Goal: Task Accomplishment & Management: Manage account settings

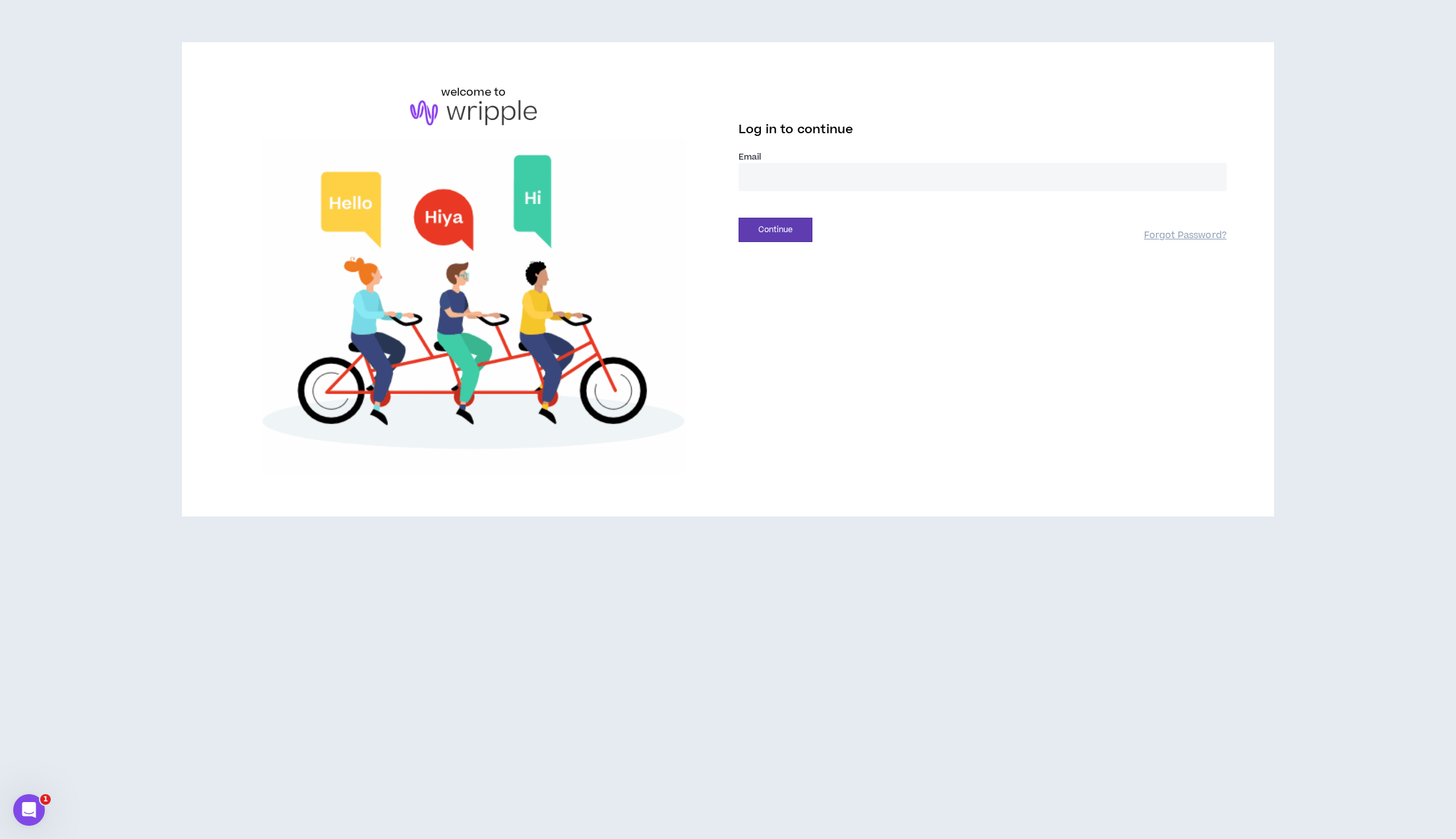
click at [845, 178] on input "email" at bounding box center [982, 177] width 488 height 28
type input "**********"
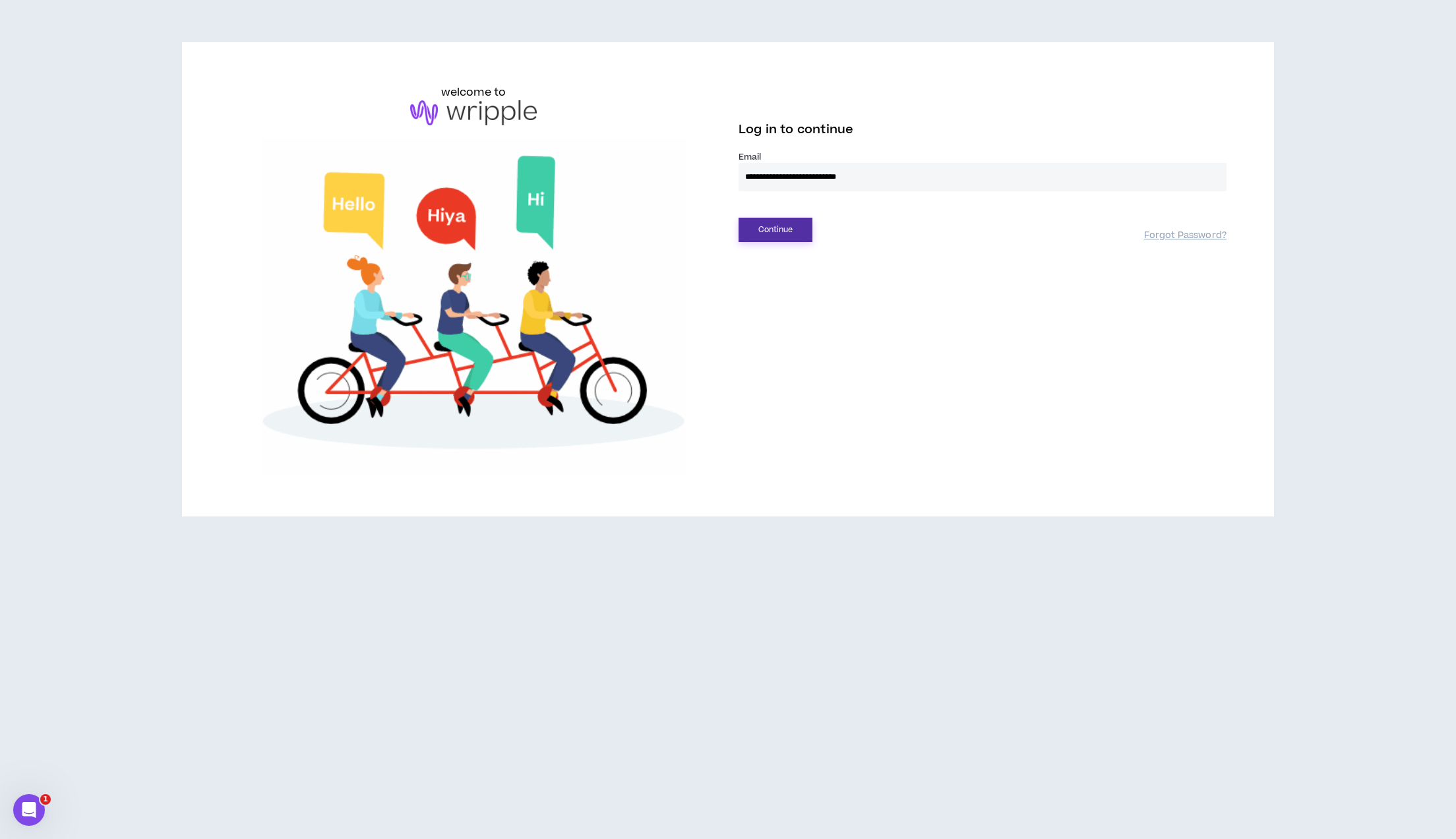
click at [793, 238] on button "Continue" at bounding box center [775, 229] width 74 height 24
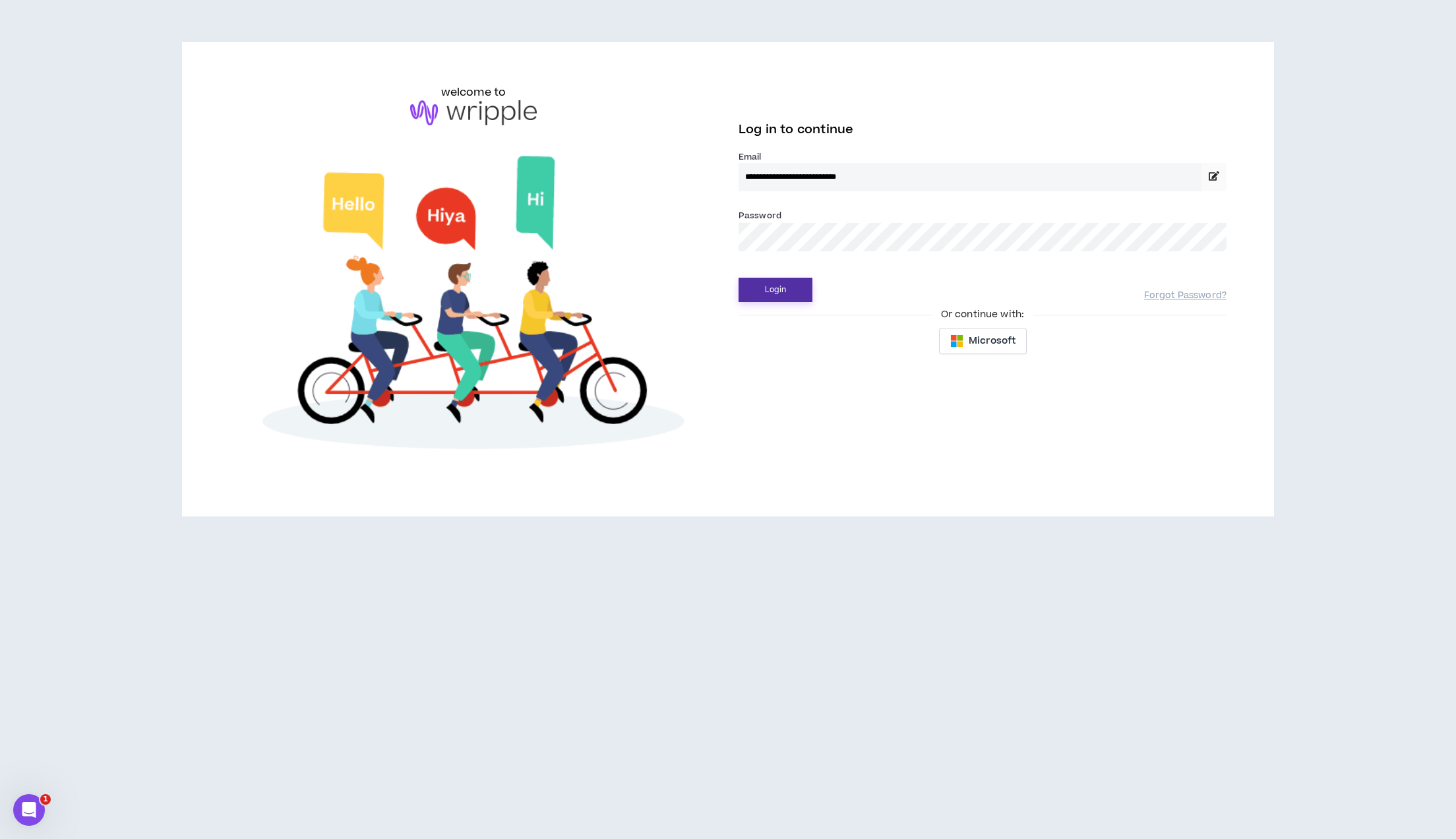
click at [787, 291] on button "Login" at bounding box center [775, 289] width 74 height 24
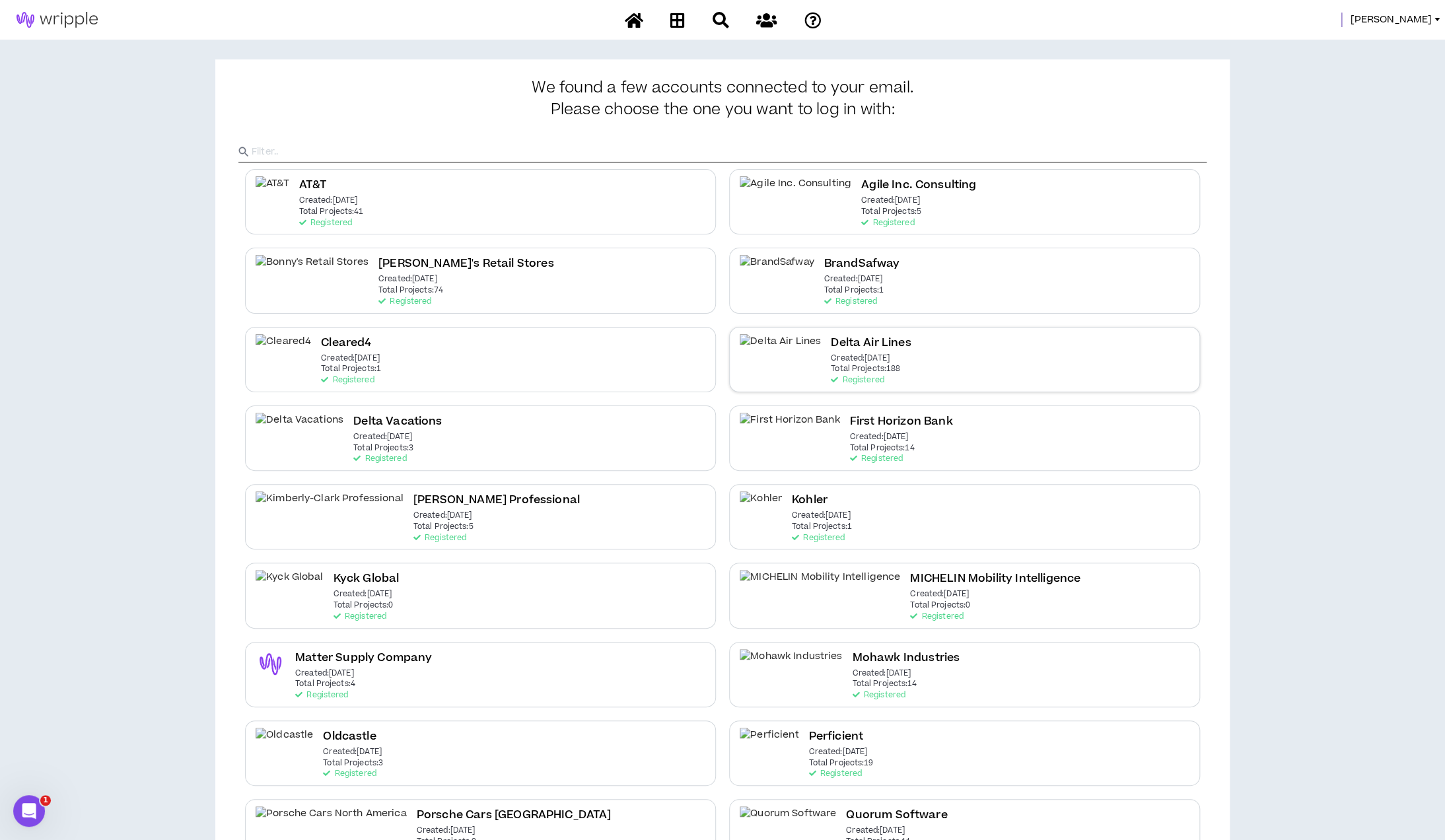
click at [831, 338] on h2 "Delta Air Lines" at bounding box center [870, 343] width 80 height 18
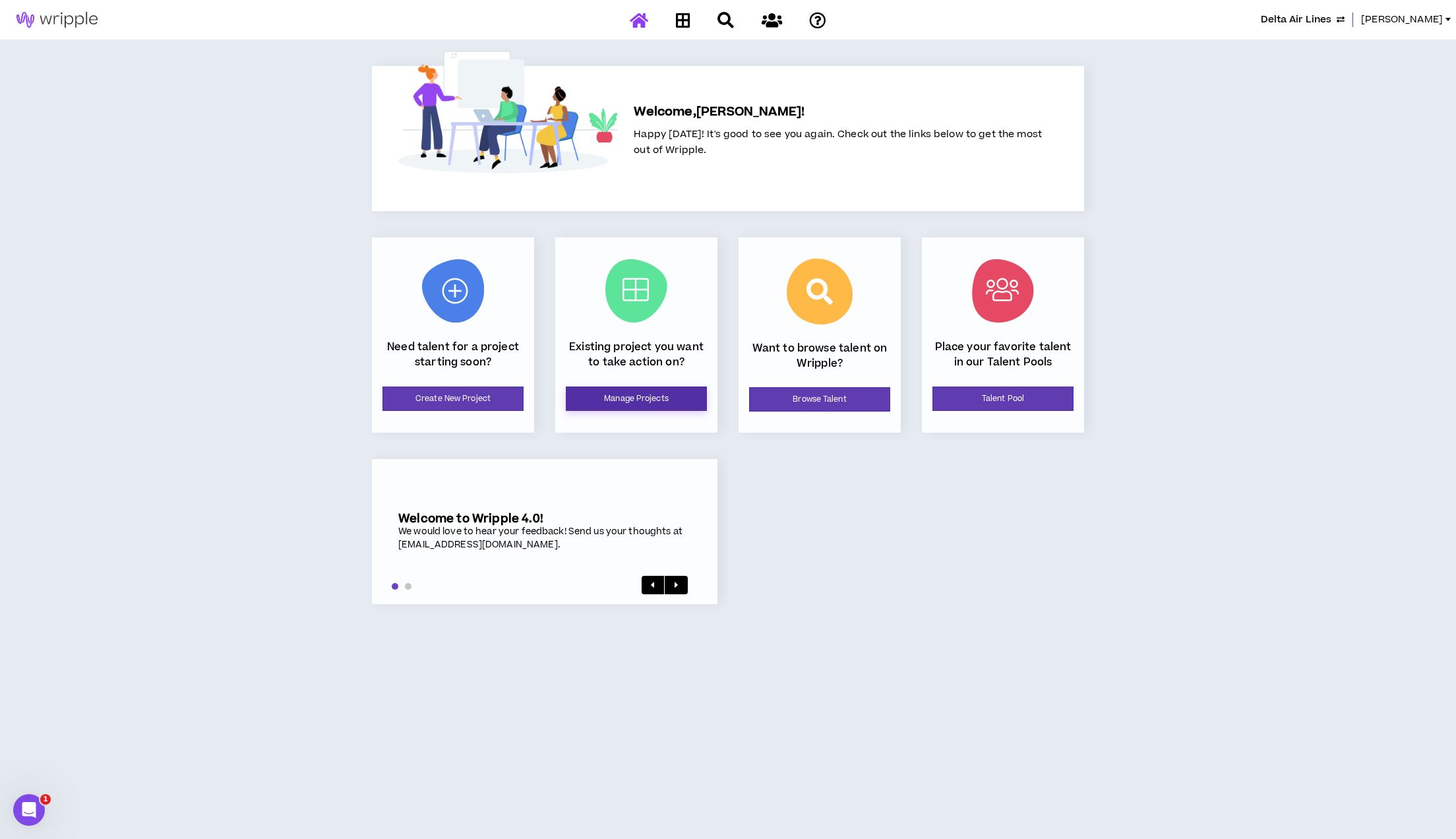
click at [662, 402] on link "Manage Projects" at bounding box center [636, 398] width 141 height 24
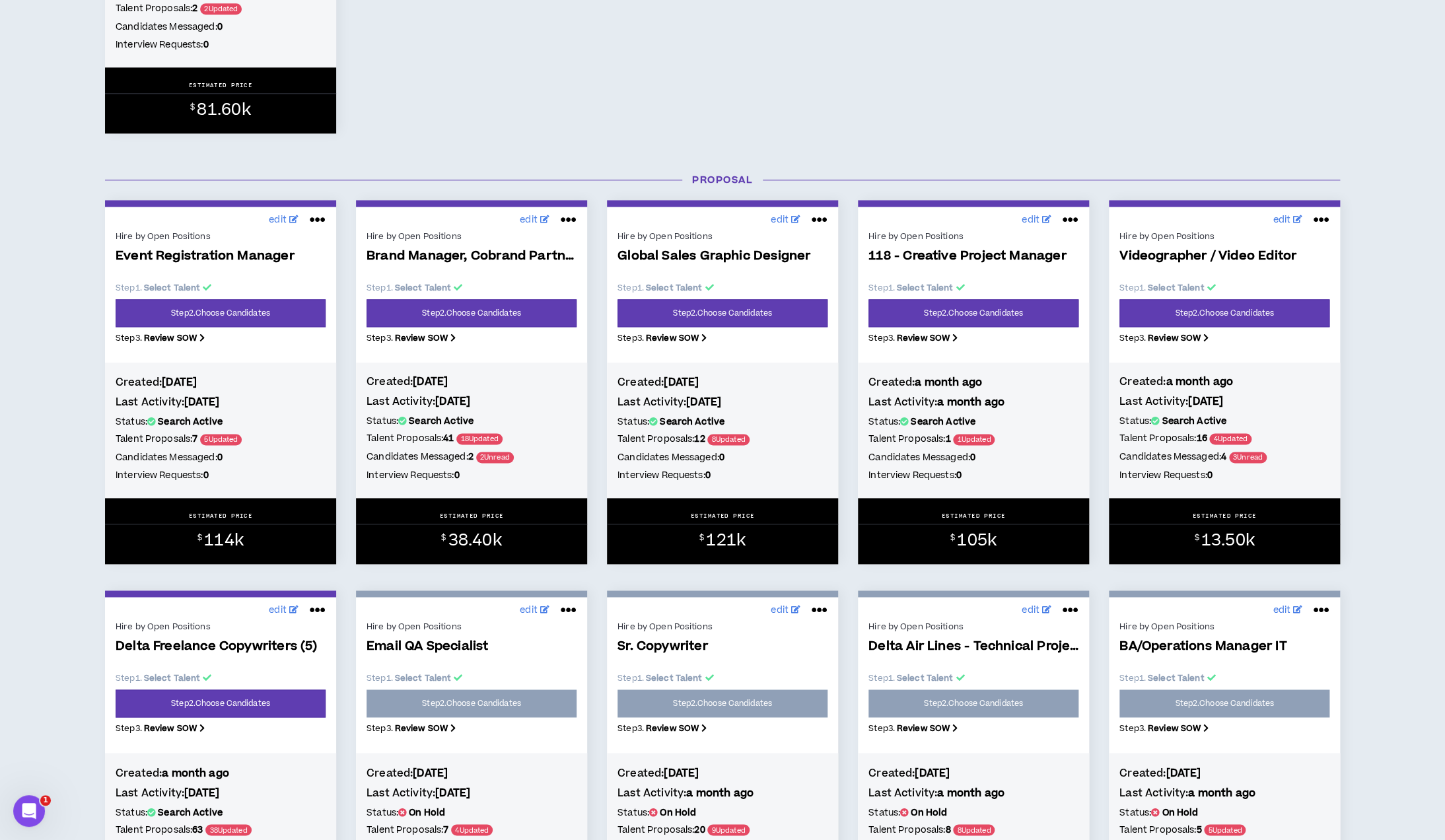
scroll to position [968, 0]
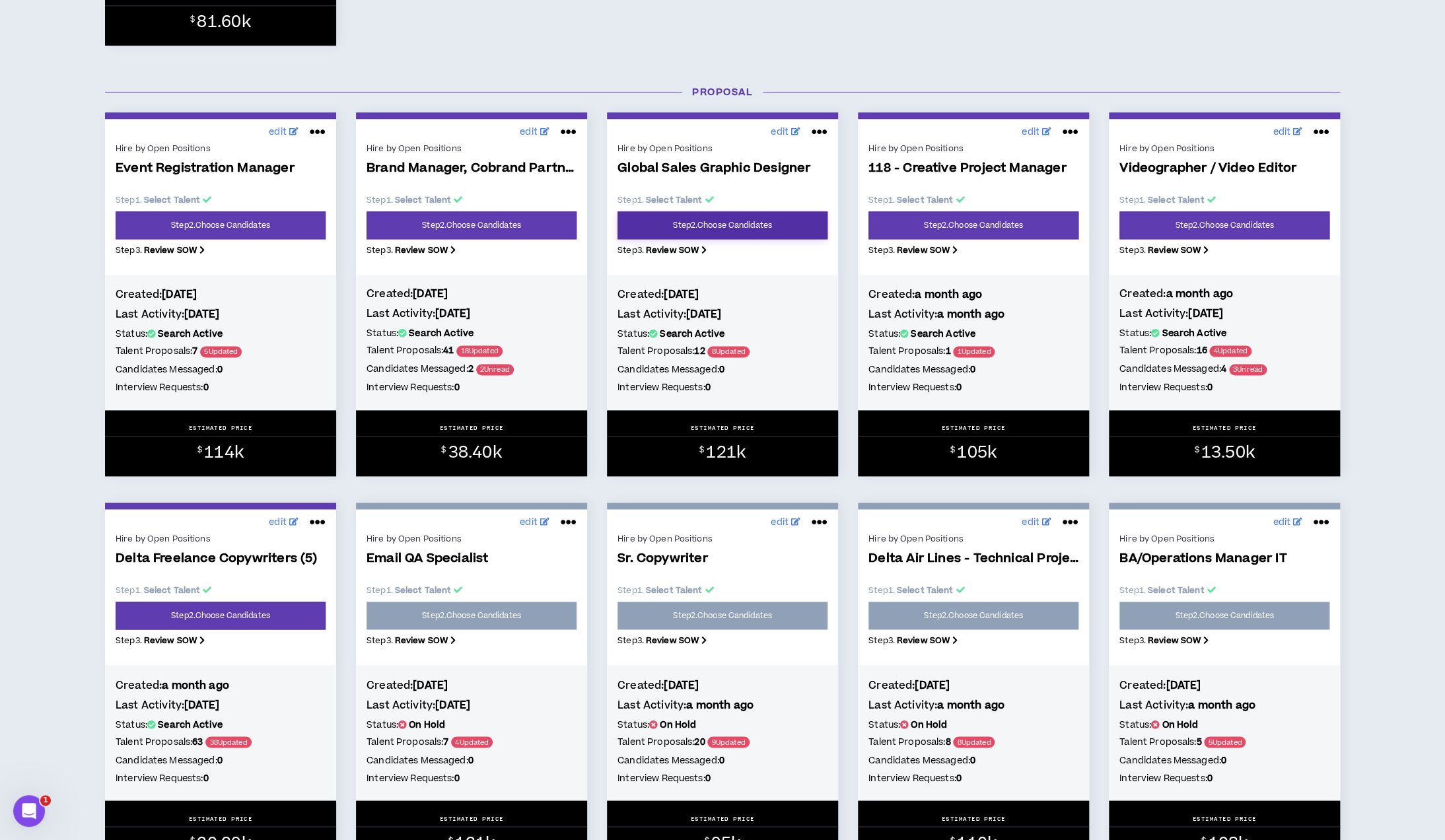
click at [735, 223] on link "Step 2 . Choose Candidates" at bounding box center [722, 224] width 210 height 28
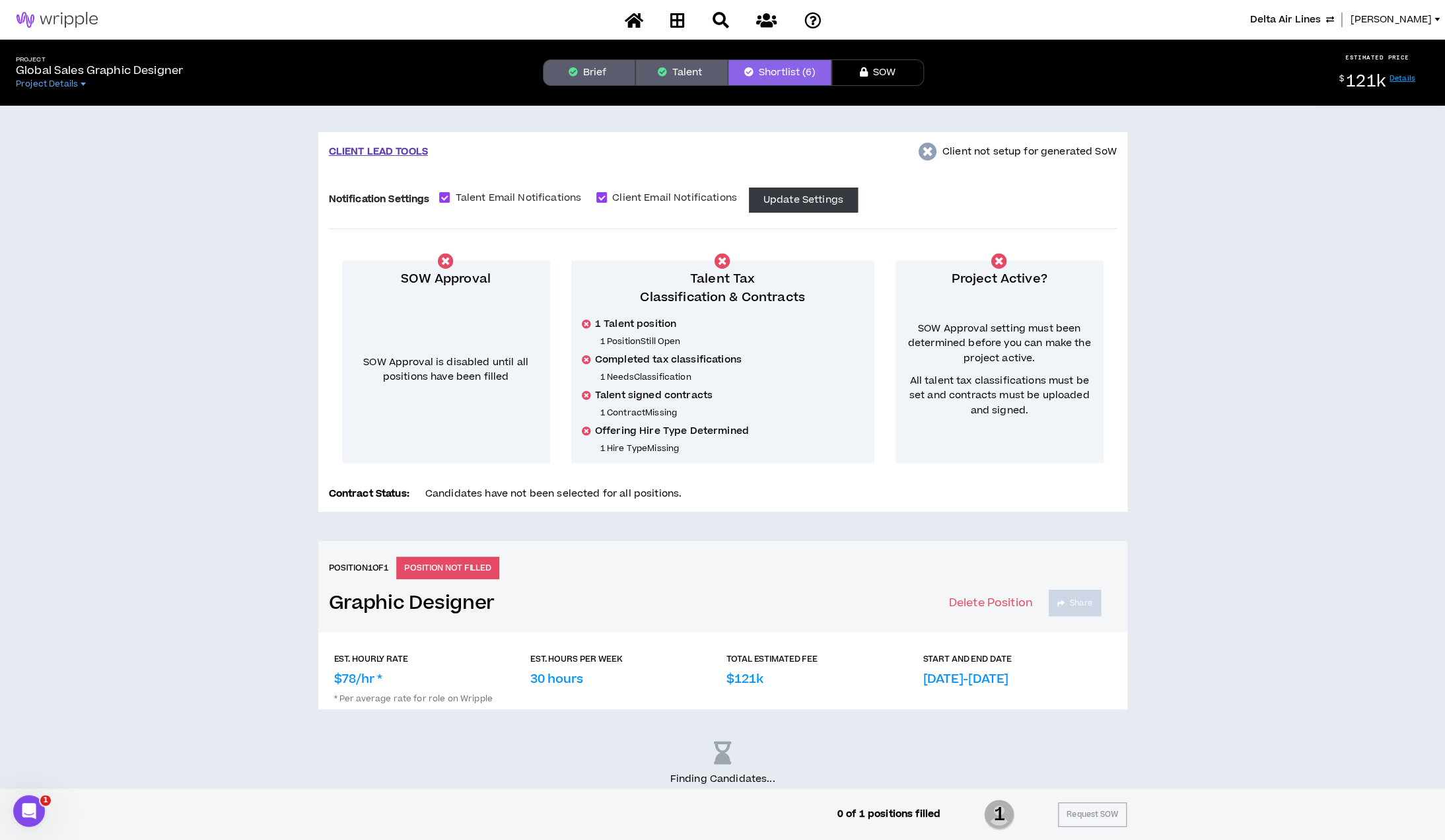
click at [801, 73] on button "Shortlist (6)" at bounding box center [780, 73] width 104 height 27
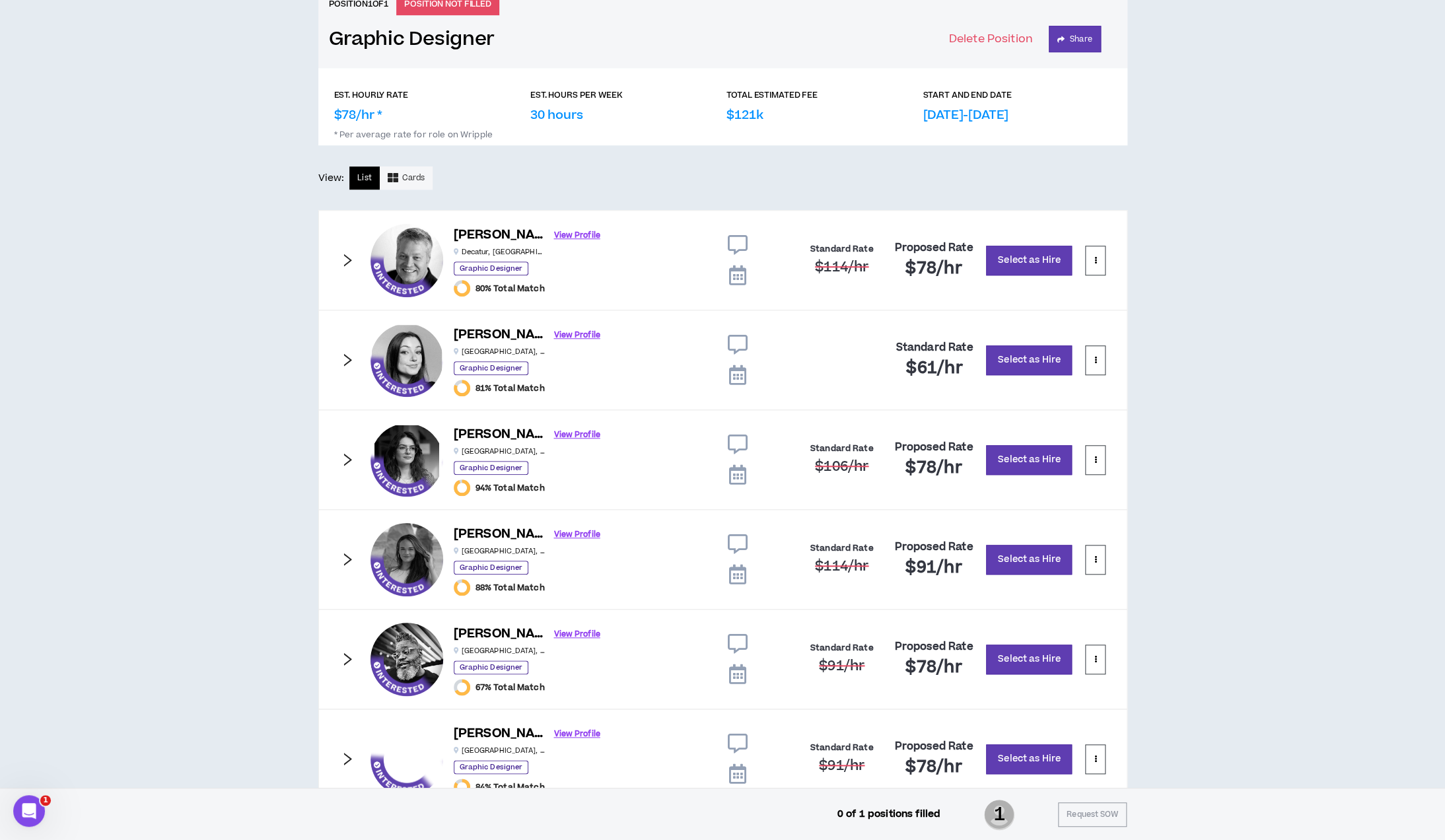
scroll to position [611, 0]
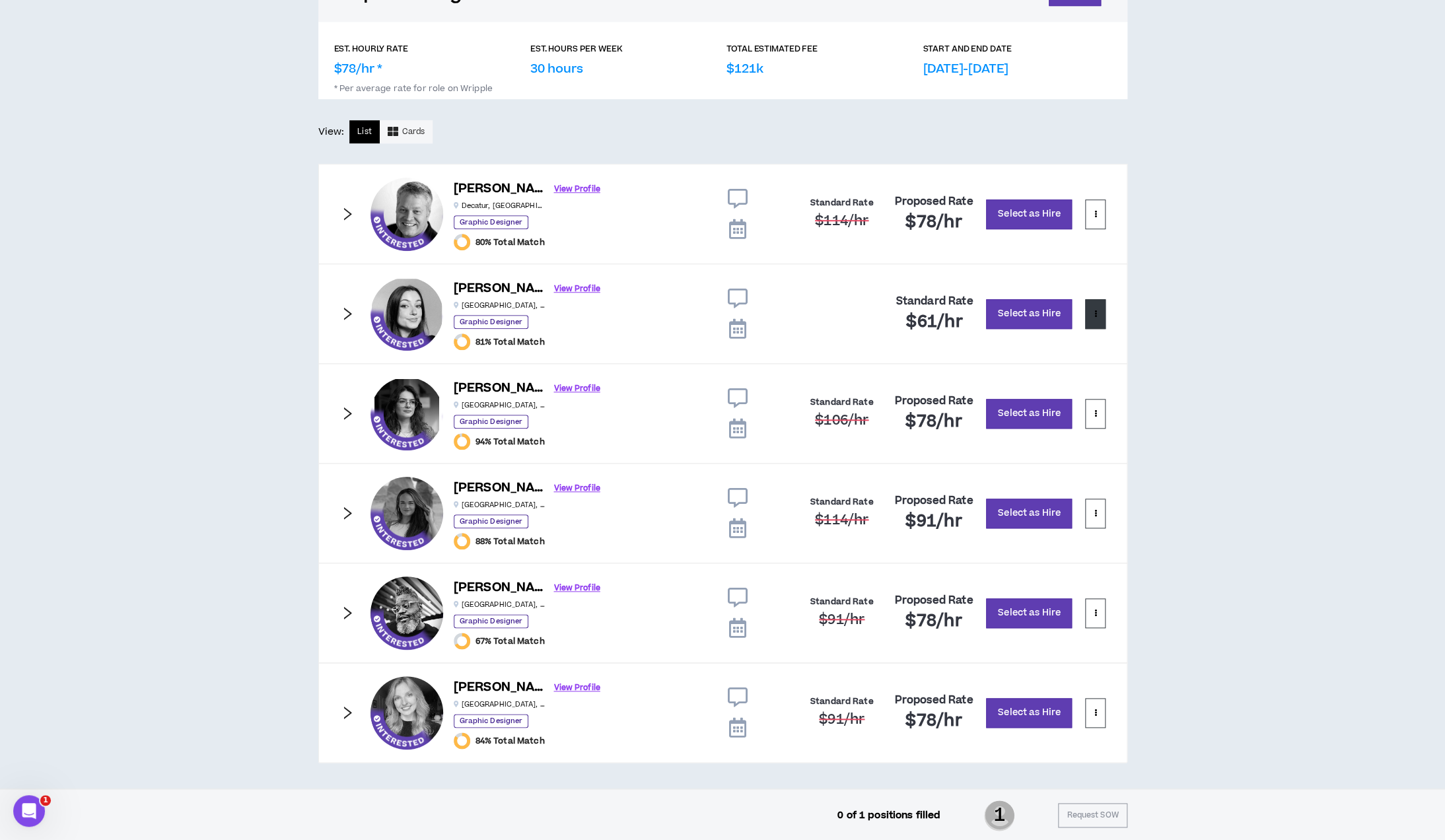
click at [1101, 318] on button at bounding box center [1095, 313] width 20 height 29
click at [1067, 338] on span "Remove from shortlist" at bounding box center [1042, 343] width 110 height 14
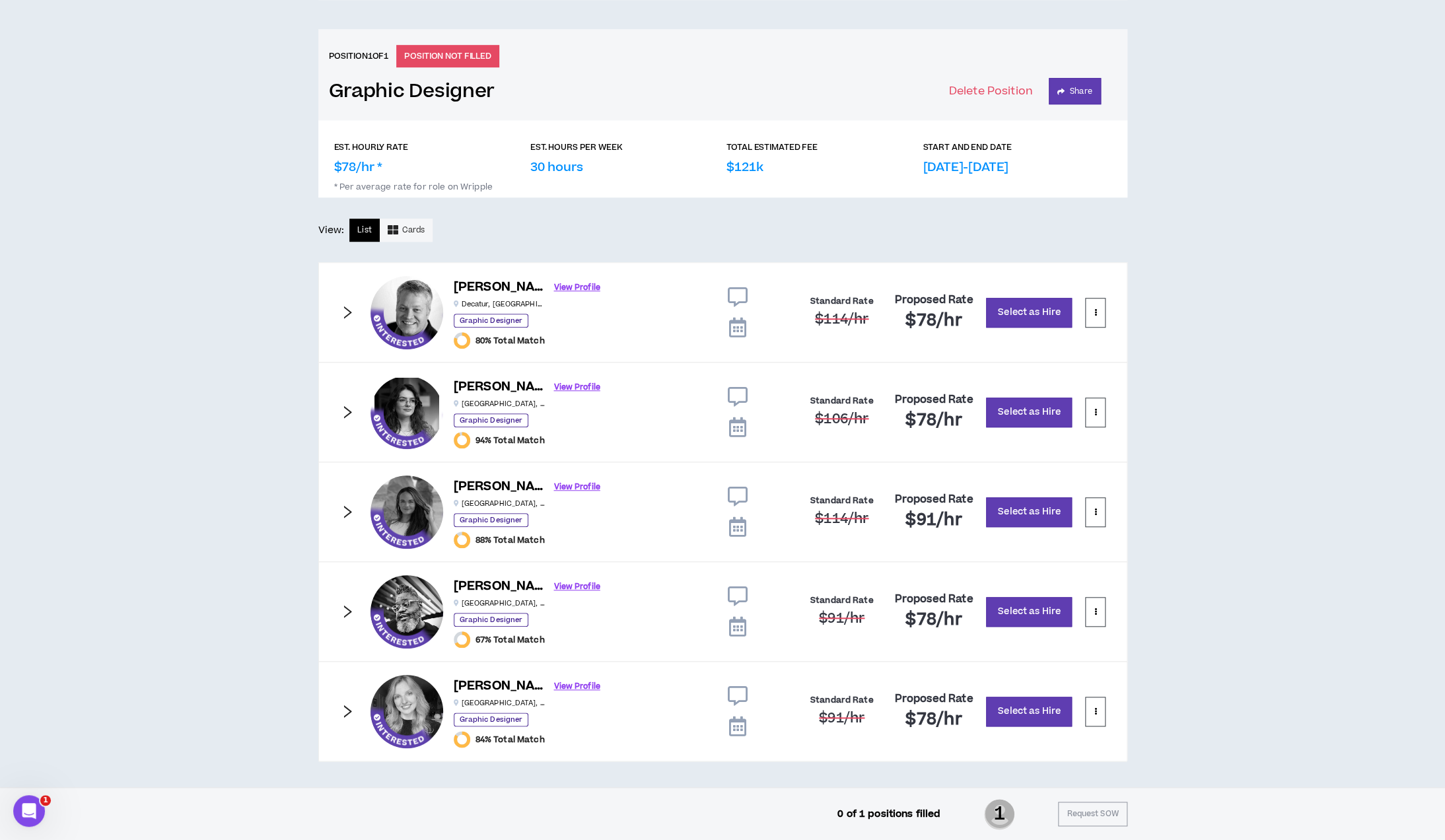
scroll to position [511, 0]
click at [554, 385] on link "View Profile" at bounding box center [576, 388] width 46 height 23
